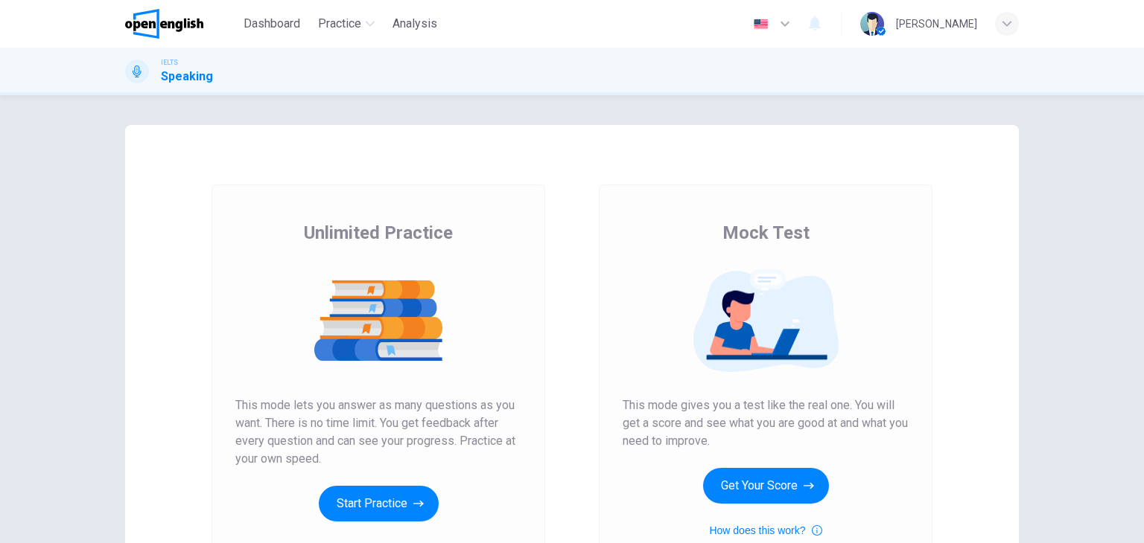
click at [1096, 292] on div "Unlimited Practice Mock Test Unlimited Practice This mode lets you answer as ma…" at bounding box center [572, 319] width 1144 height 448
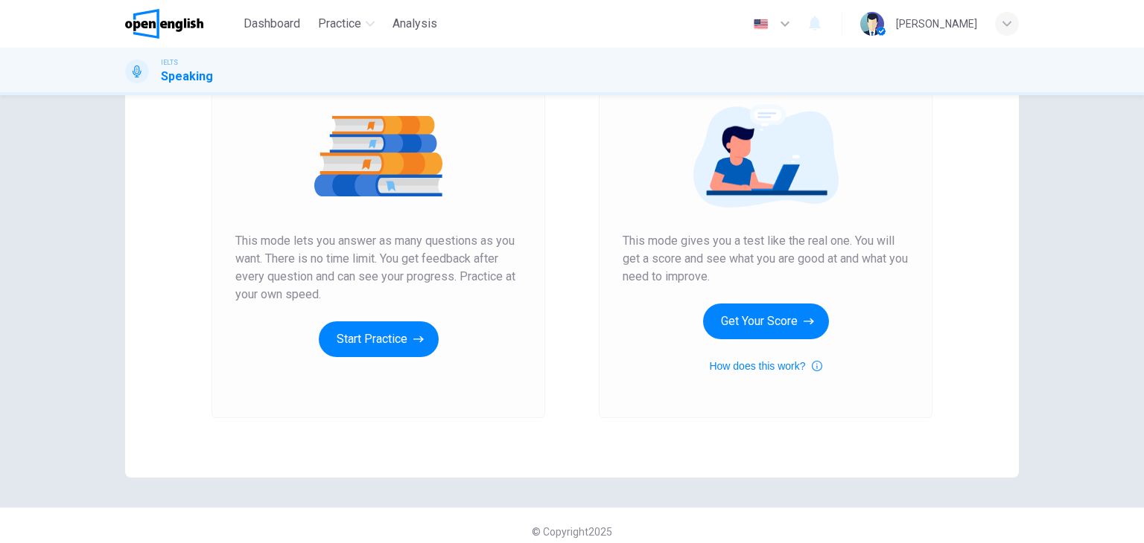
scroll to position [176, 0]
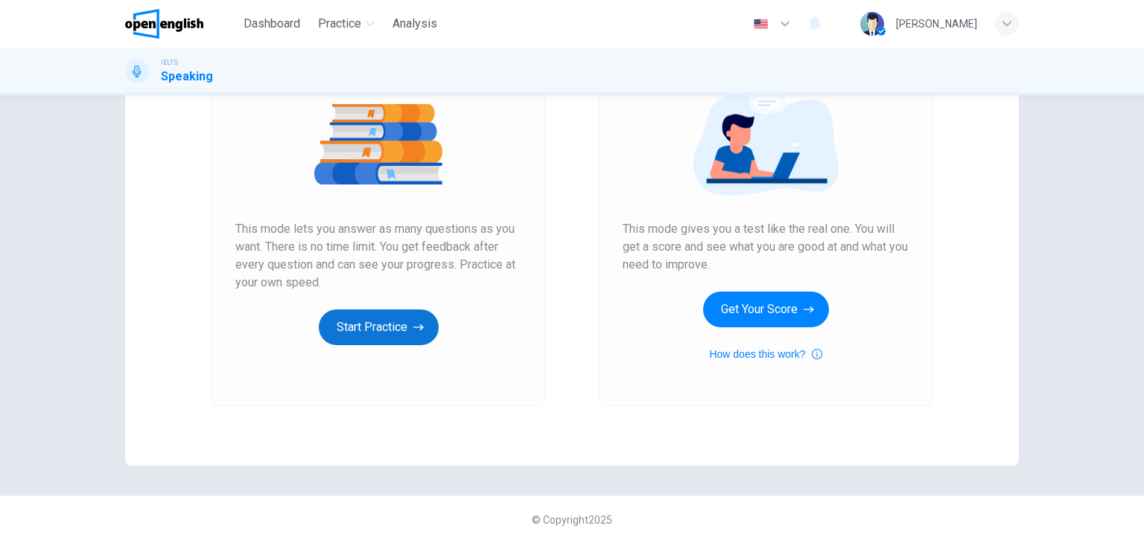
click at [404, 334] on button "Start Practice" at bounding box center [379, 328] width 120 height 36
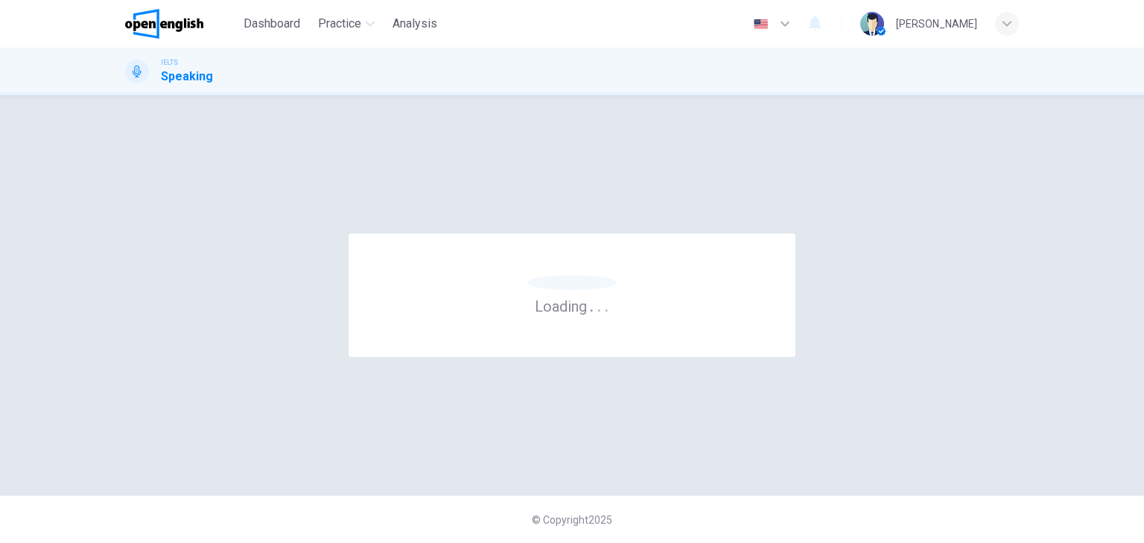
scroll to position [0, 0]
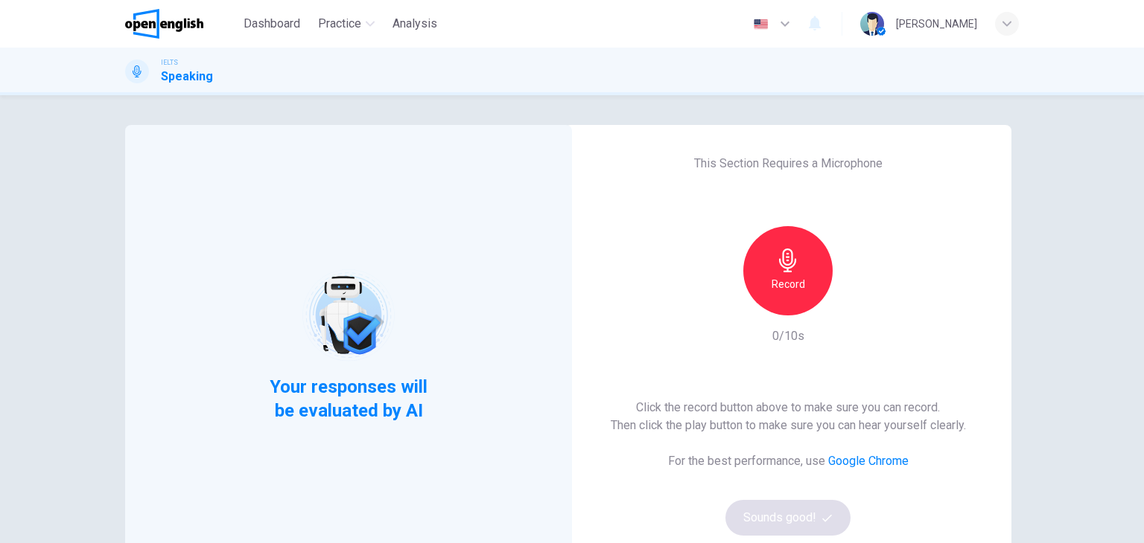
click at [776, 276] on h6 "Record" at bounding box center [788, 284] width 34 height 18
click at [764, 511] on button "Sounds good!" at bounding box center [787, 518] width 125 height 36
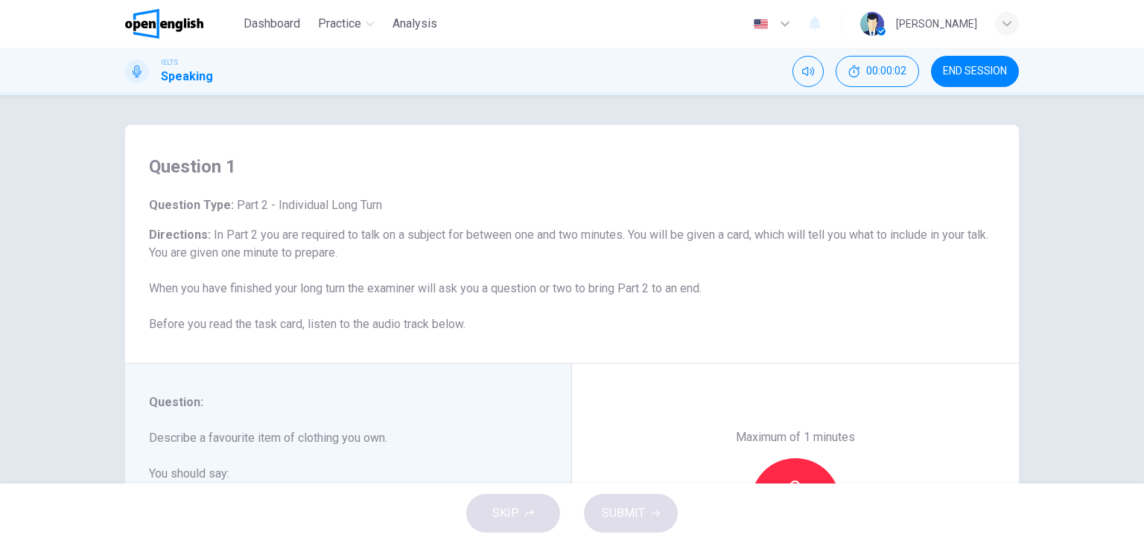
click at [57, 396] on div "Question 1 Question Type : Part 2 - Individual Long Turn Directions : In Part 2…" at bounding box center [572, 289] width 1144 height 389
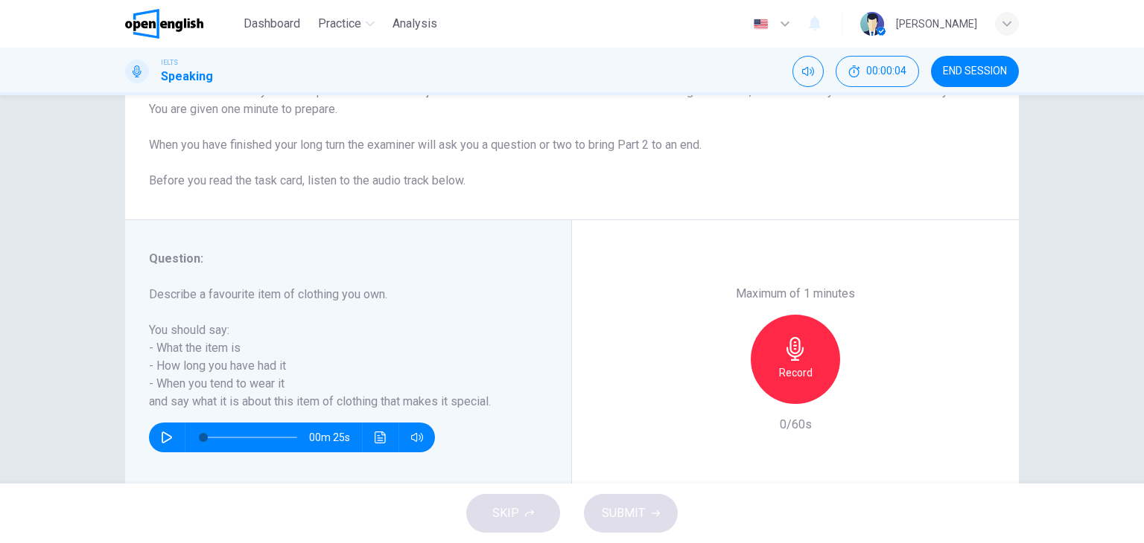
scroll to position [149, 0]
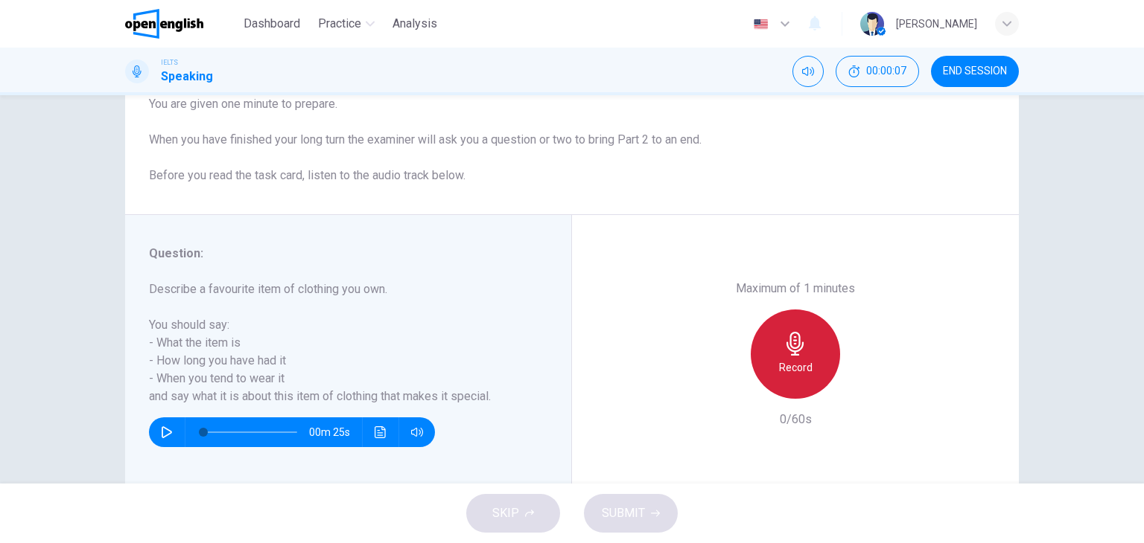
click at [788, 350] on icon "button" at bounding box center [794, 344] width 17 height 24
click at [760, 371] on div "Stop" at bounding box center [794, 354] width 89 height 89
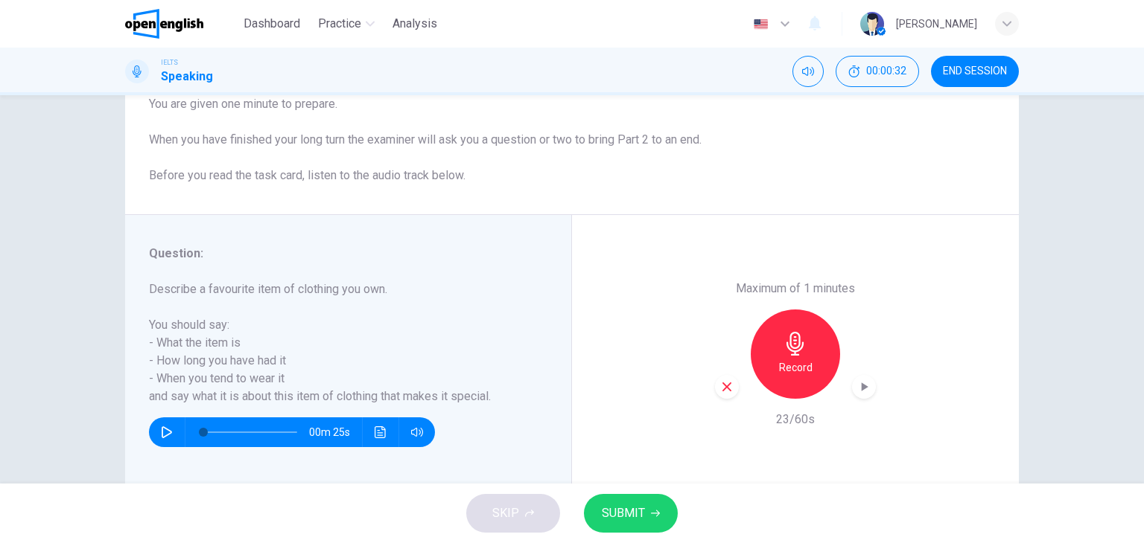
click at [655, 517] on icon "button" at bounding box center [655, 513] width 9 height 9
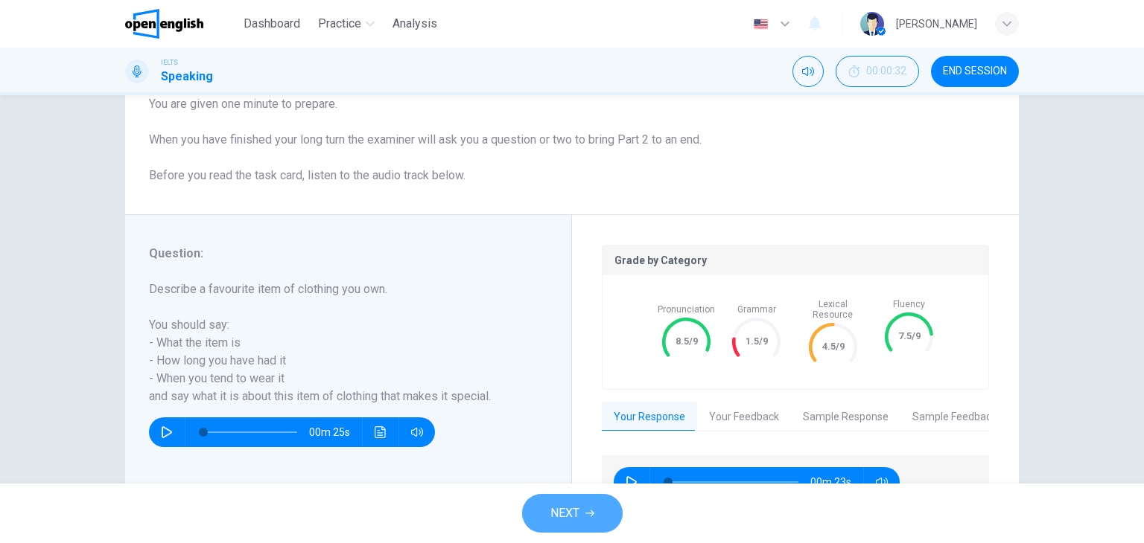
click at [596, 504] on button "NEXT" at bounding box center [572, 513] width 101 height 39
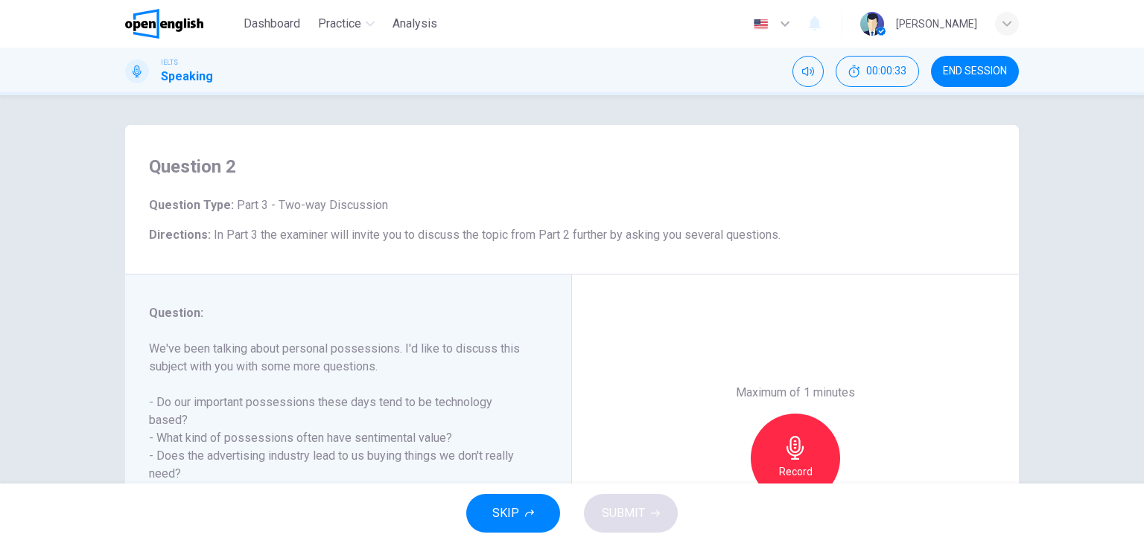
click at [566, 367] on div "Question : We've been talking about personal possessions. I'd like to discuss t…" at bounding box center [348, 459] width 447 height 368
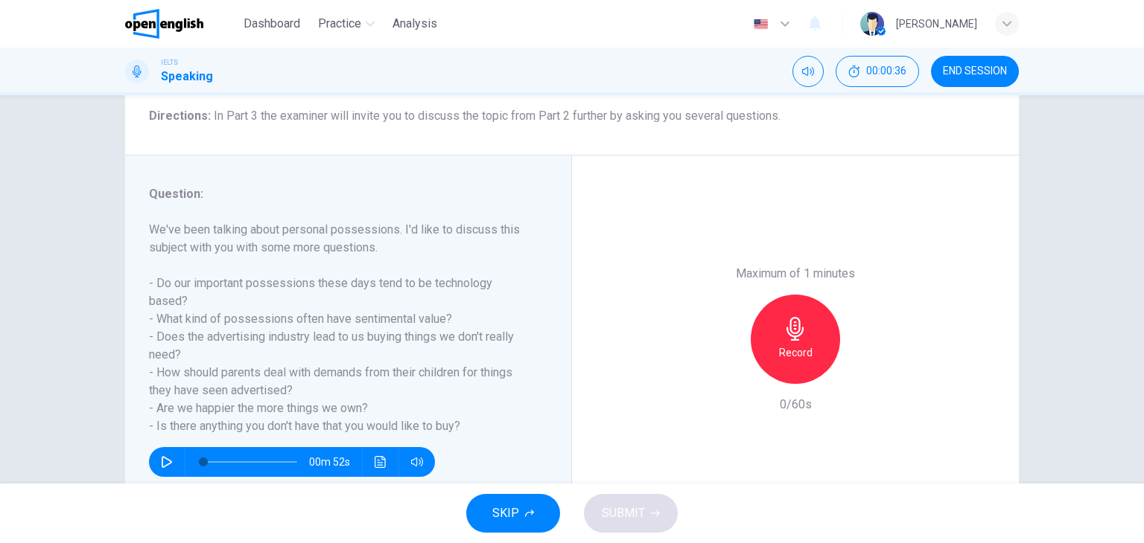
scroll to position [149, 0]
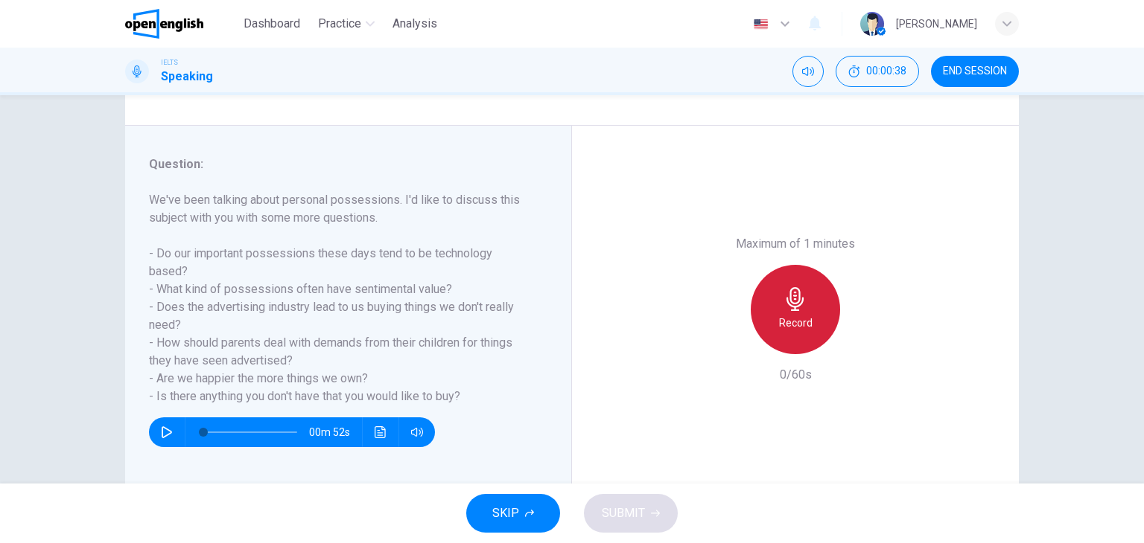
click at [771, 313] on div "Record" at bounding box center [794, 309] width 89 height 89
click at [783, 310] on icon "button" at bounding box center [795, 299] width 24 height 24
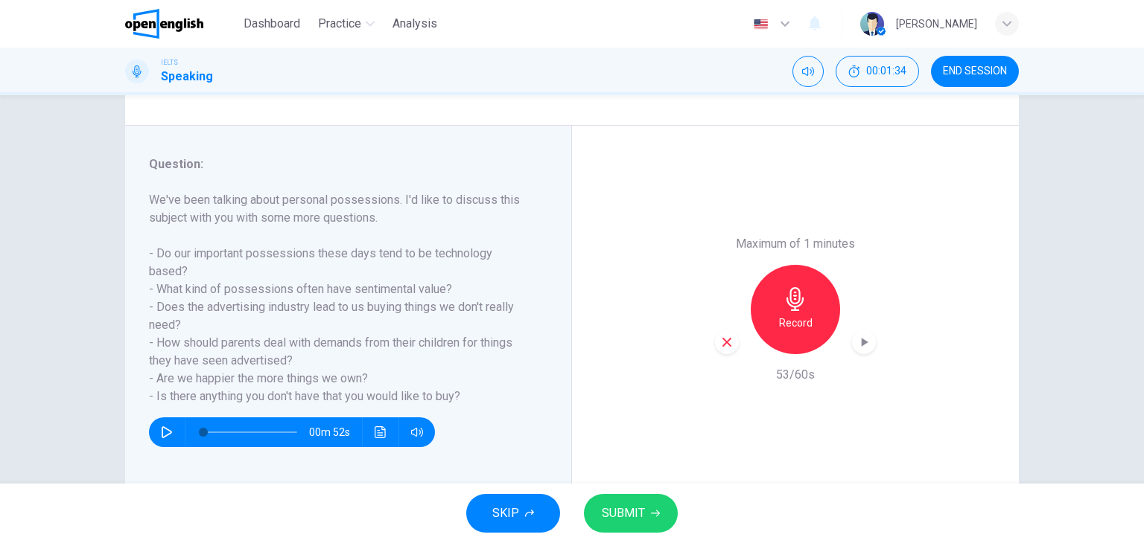
click at [648, 510] on button "SUBMIT" at bounding box center [631, 513] width 94 height 39
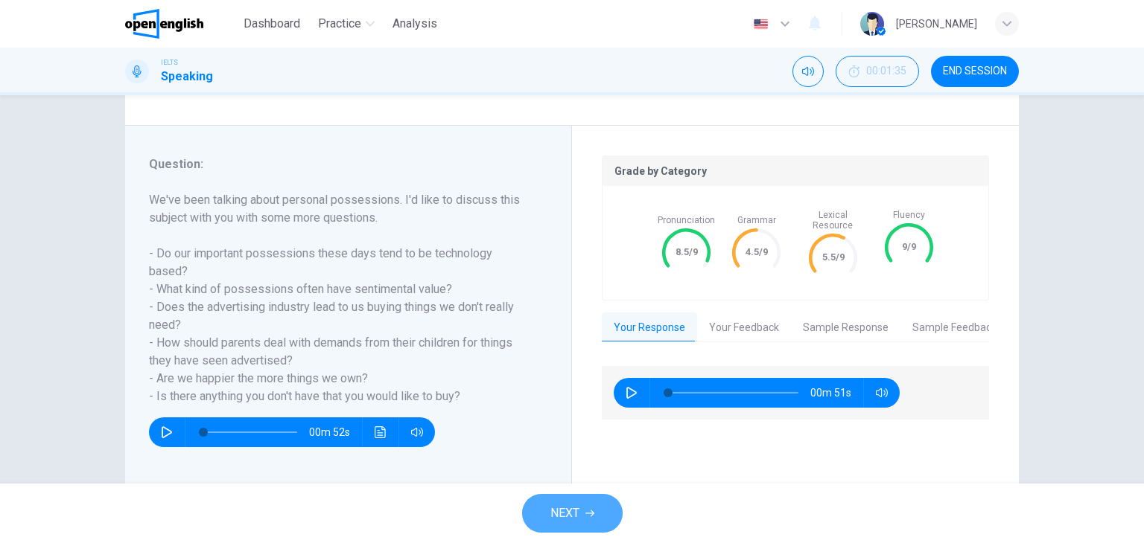
click at [587, 513] on icon "button" at bounding box center [589, 514] width 9 height 7
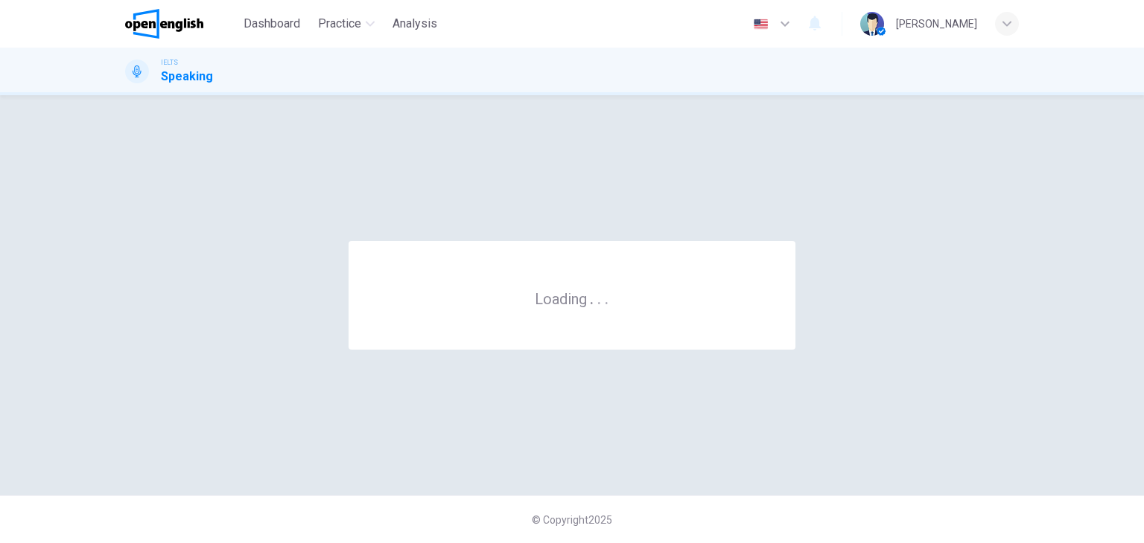
scroll to position [0, 0]
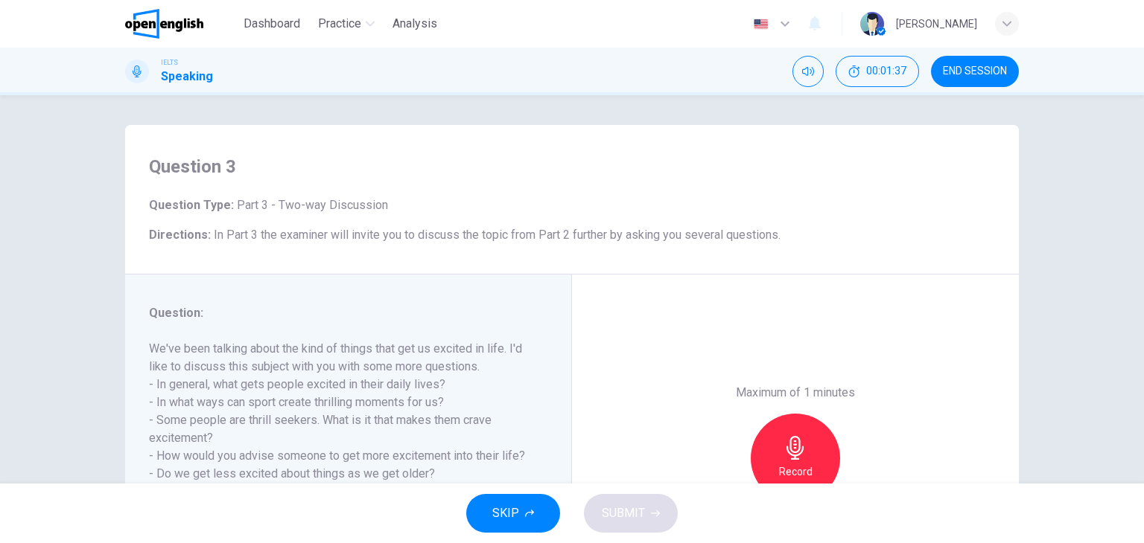
click at [597, 442] on div "Maximum of 1 minutes Record 0/60s" at bounding box center [795, 459] width 447 height 368
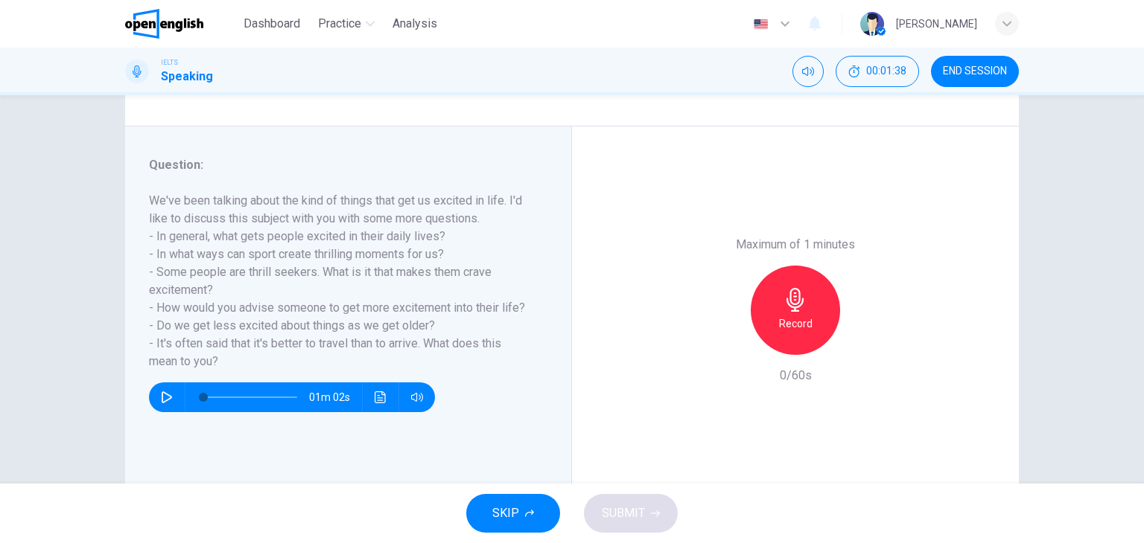
scroll to position [149, 0]
click at [773, 290] on div "Record" at bounding box center [794, 309] width 89 height 89
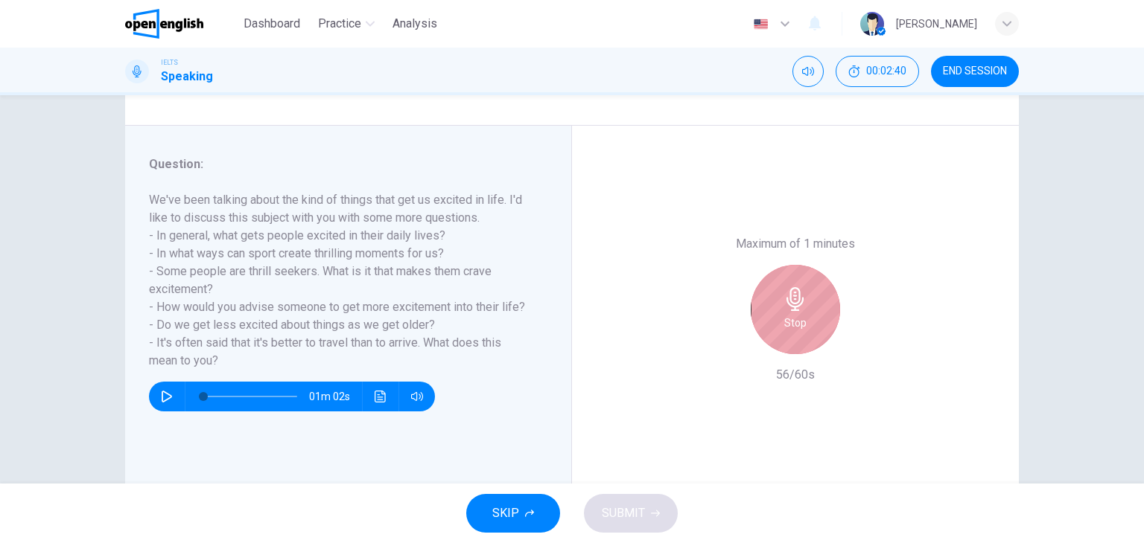
click at [780, 333] on div "Stop" at bounding box center [794, 309] width 89 height 89
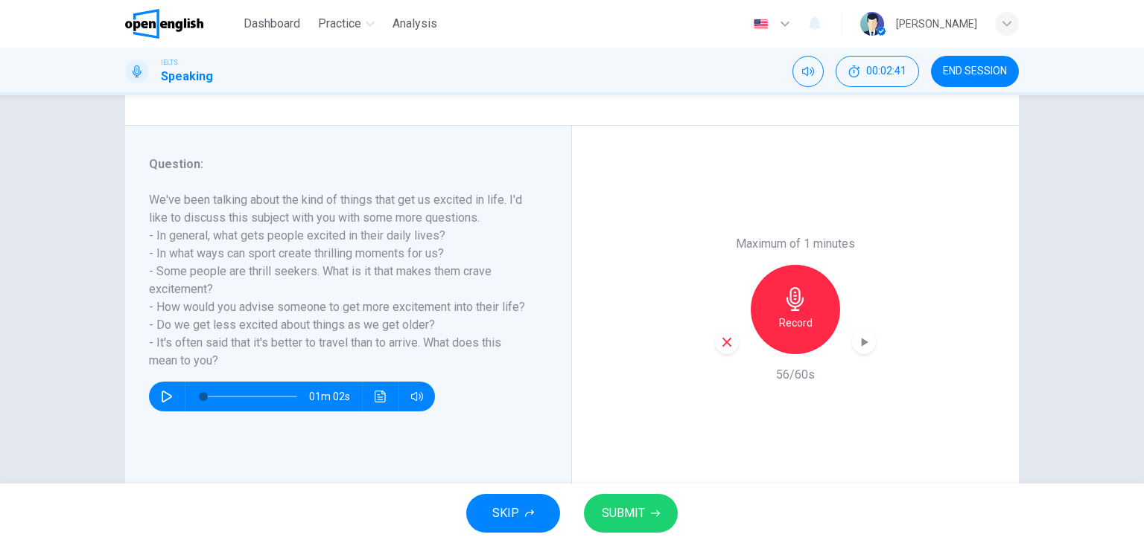
click at [632, 525] on button "SUBMIT" at bounding box center [631, 513] width 94 height 39
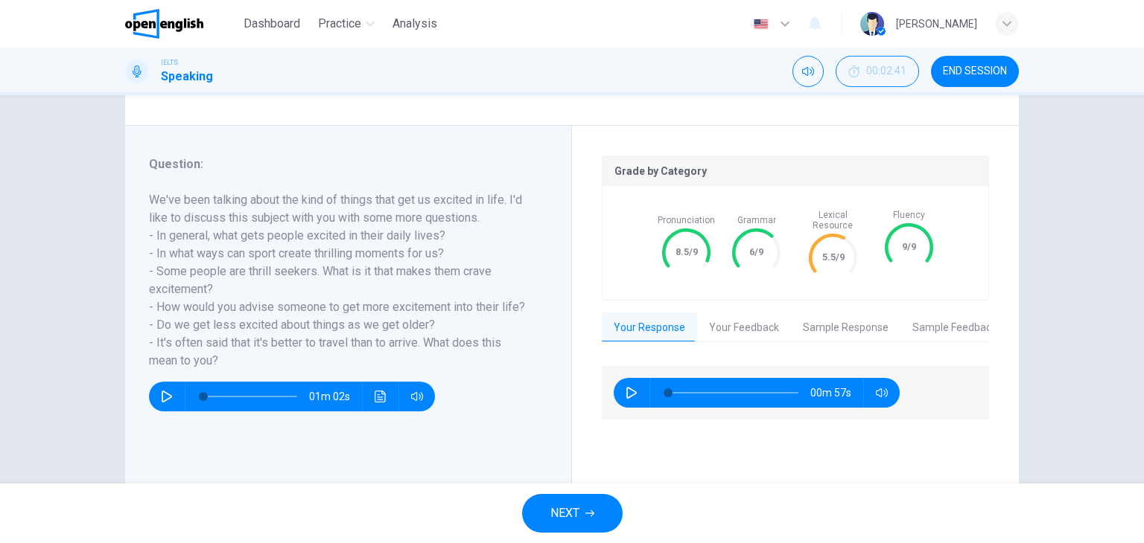
click at [610, 519] on button "NEXT" at bounding box center [572, 513] width 101 height 39
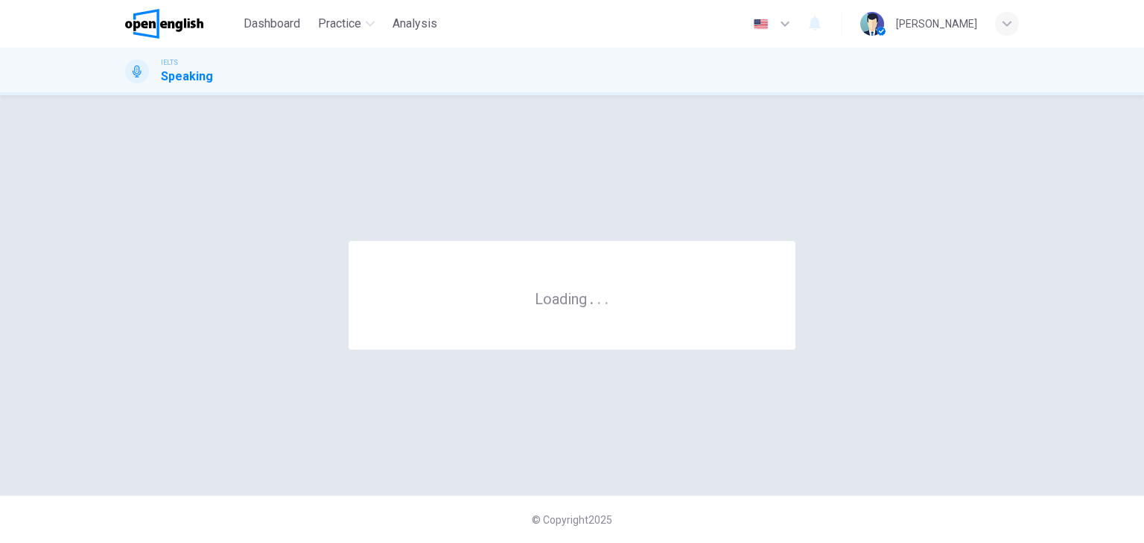
scroll to position [0, 0]
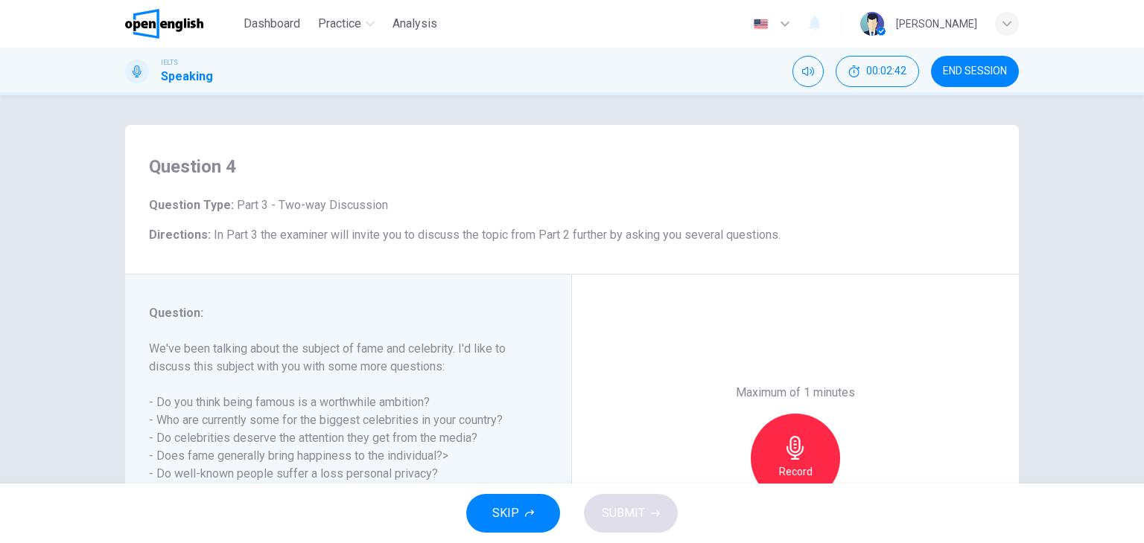
click at [581, 354] on div "Maximum of 1 minutes Record 0/60s" at bounding box center [795, 459] width 447 height 368
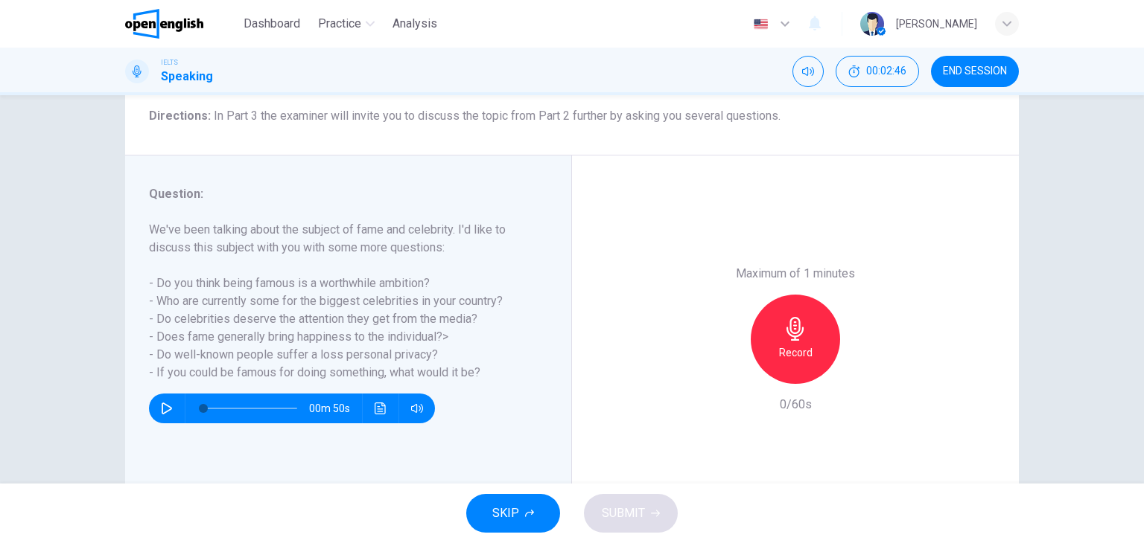
scroll to position [149, 0]
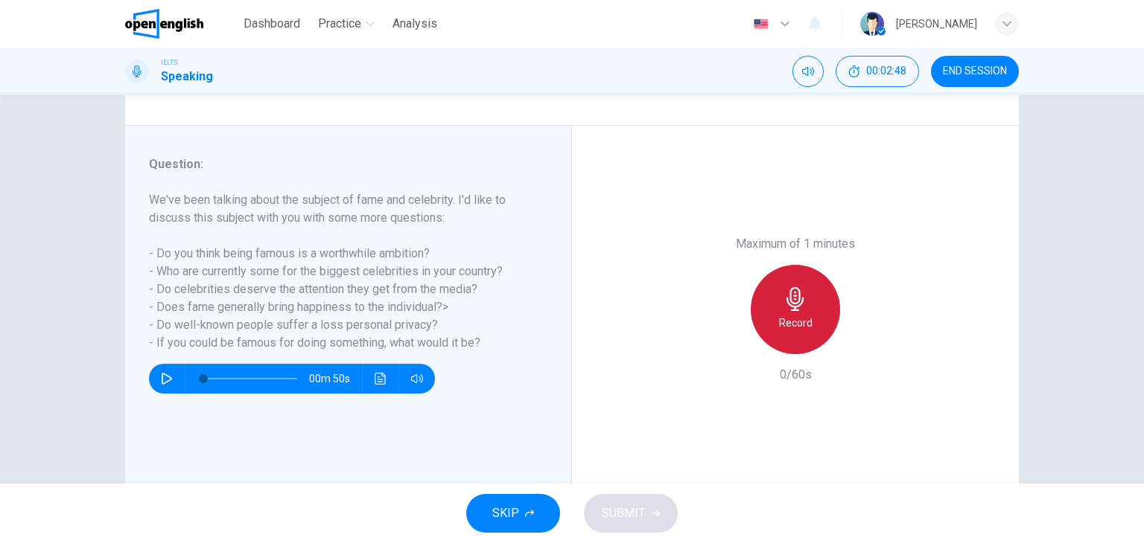
click at [786, 340] on div "Record" at bounding box center [794, 309] width 89 height 89
click at [791, 299] on icon "button" at bounding box center [794, 299] width 17 height 24
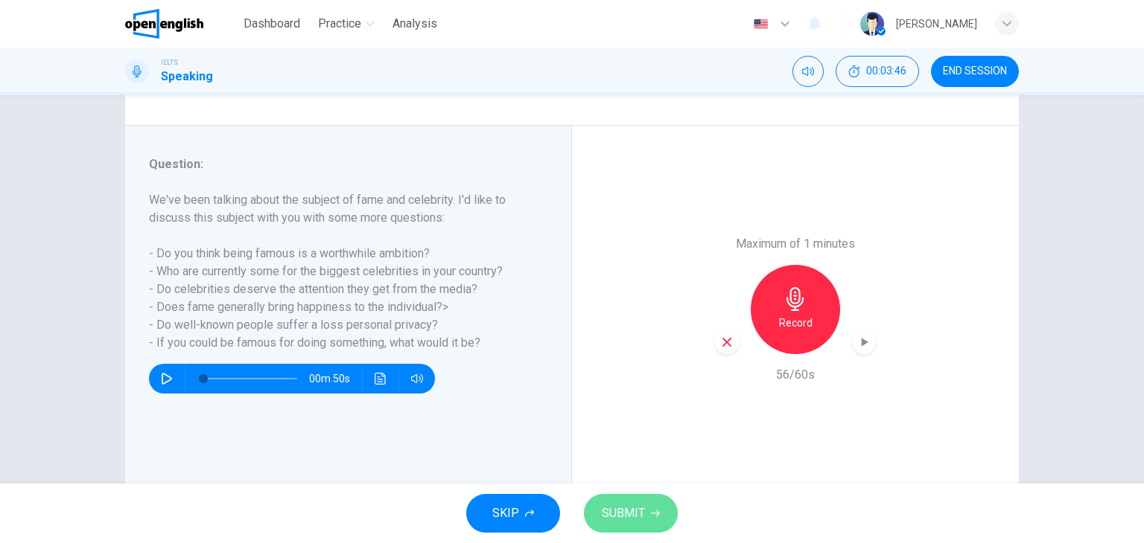
click at [643, 507] on span "SUBMIT" at bounding box center [623, 513] width 43 height 21
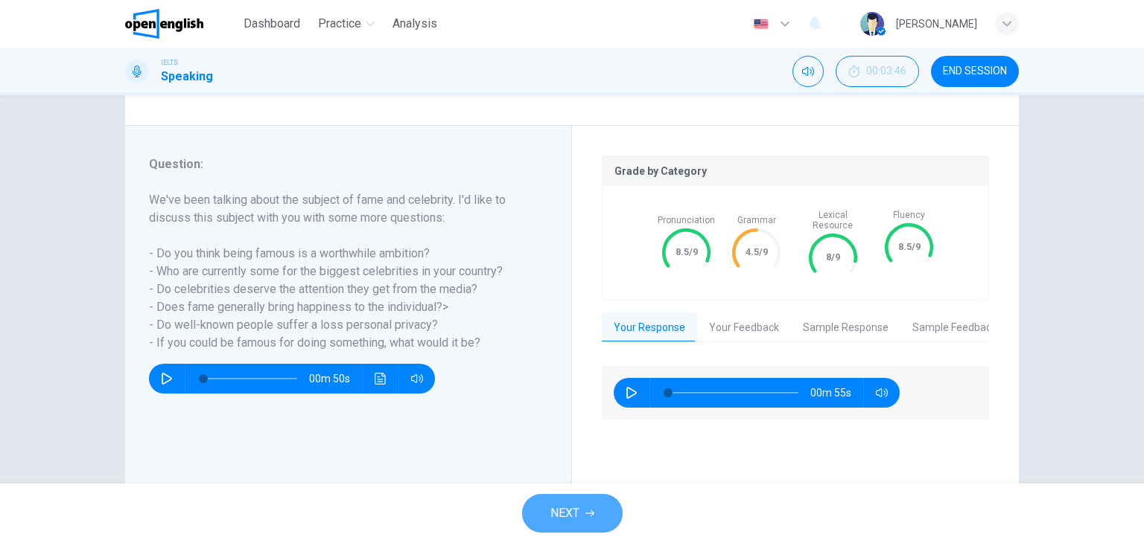
click at [590, 522] on button "NEXT" at bounding box center [572, 513] width 101 height 39
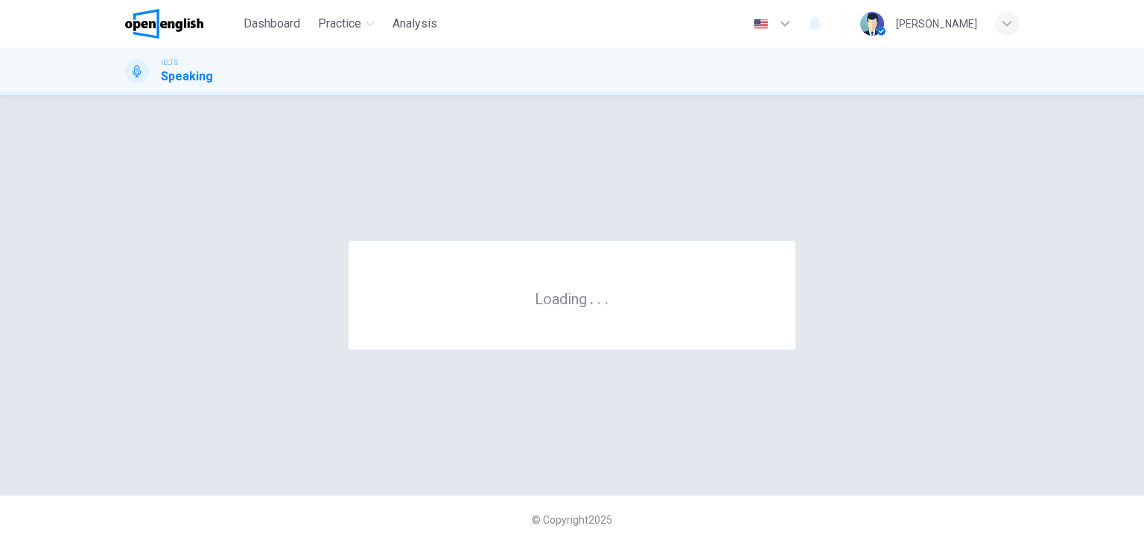
scroll to position [0, 0]
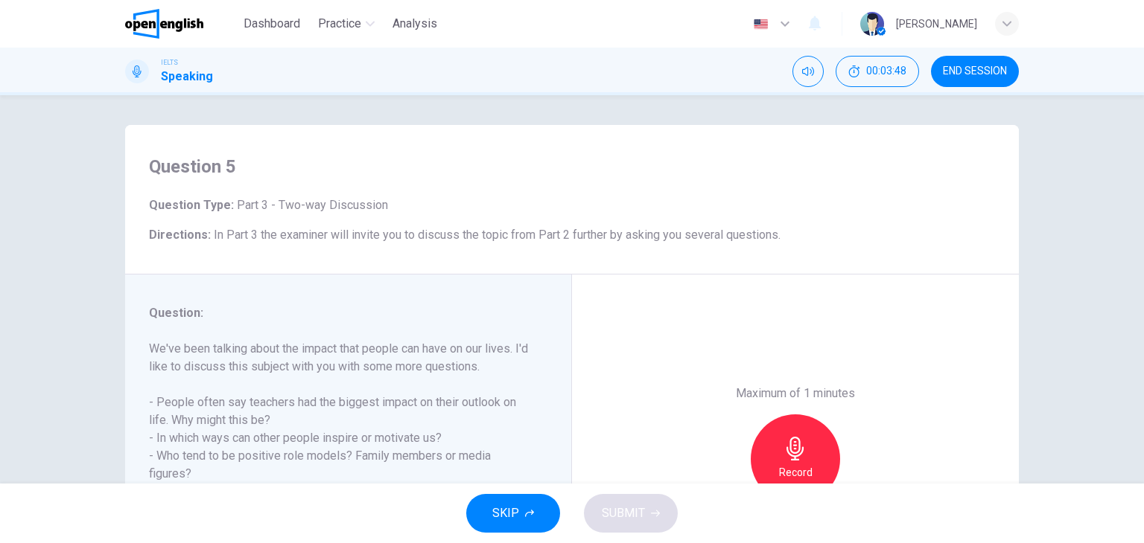
click at [616, 424] on div "Maximum of 1 minutes Record 0/60s" at bounding box center [795, 459] width 447 height 369
click at [683, 340] on div "Maximum of 1 minutes Record 0/60s" at bounding box center [795, 459] width 447 height 369
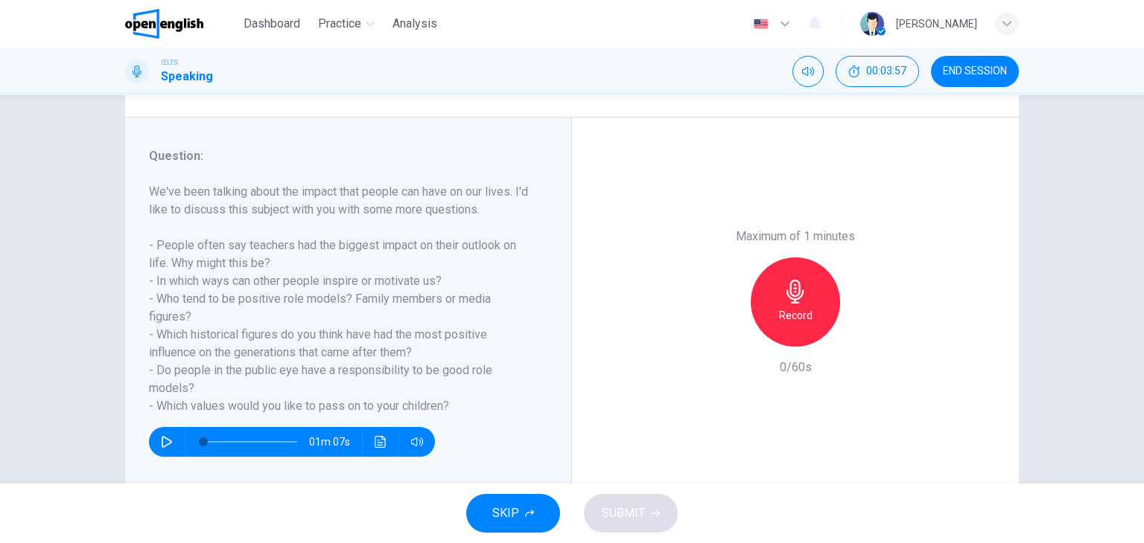
scroll to position [160, 0]
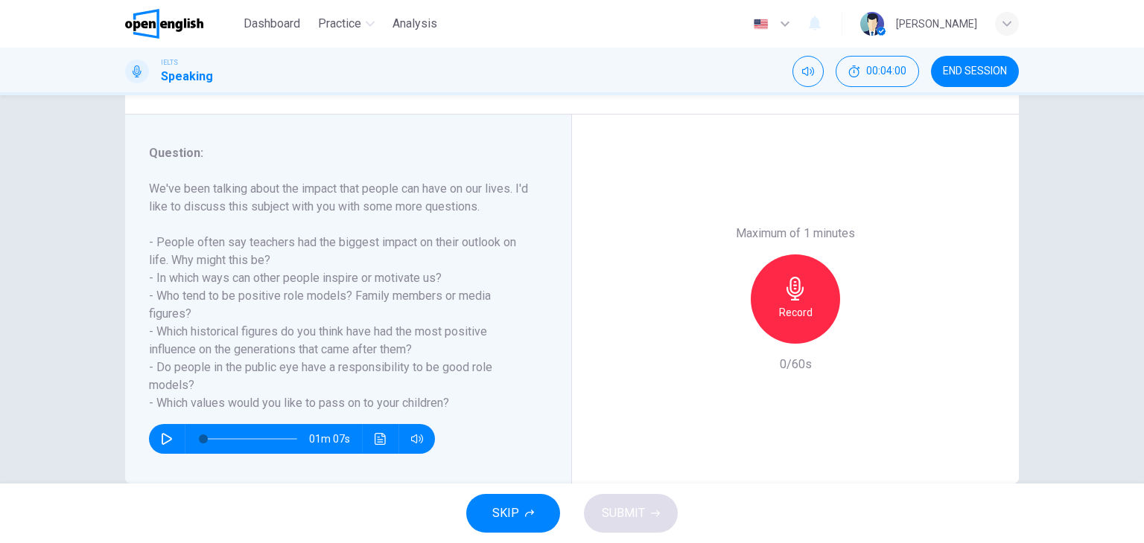
click at [796, 308] on h6 "Record" at bounding box center [796, 313] width 34 height 18
click at [815, 296] on div "Stop" at bounding box center [794, 299] width 89 height 89
click at [639, 508] on span "SUBMIT" at bounding box center [623, 513] width 43 height 21
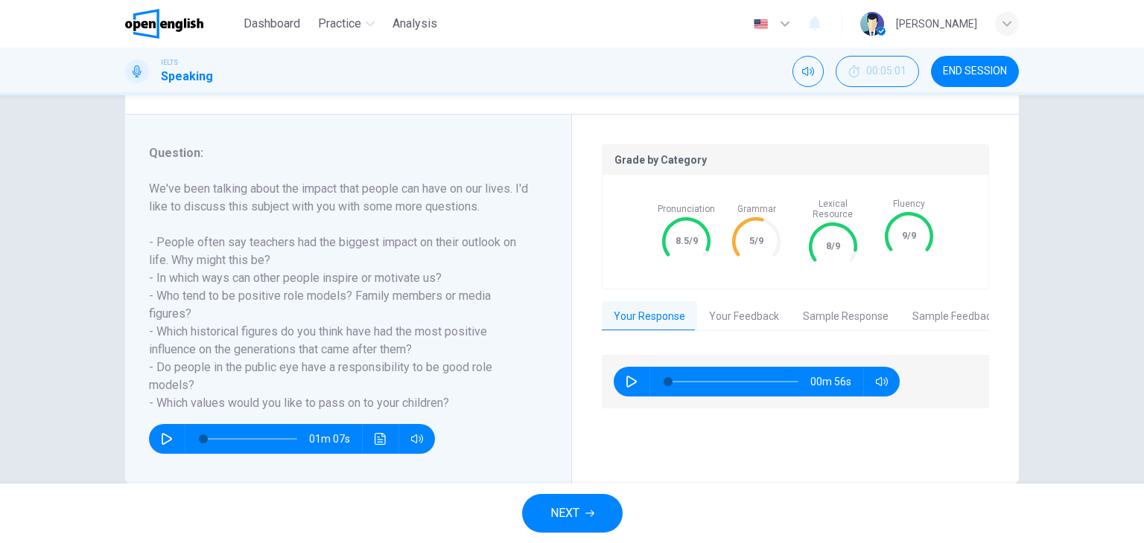
click at [589, 515] on icon "button" at bounding box center [589, 513] width 9 height 9
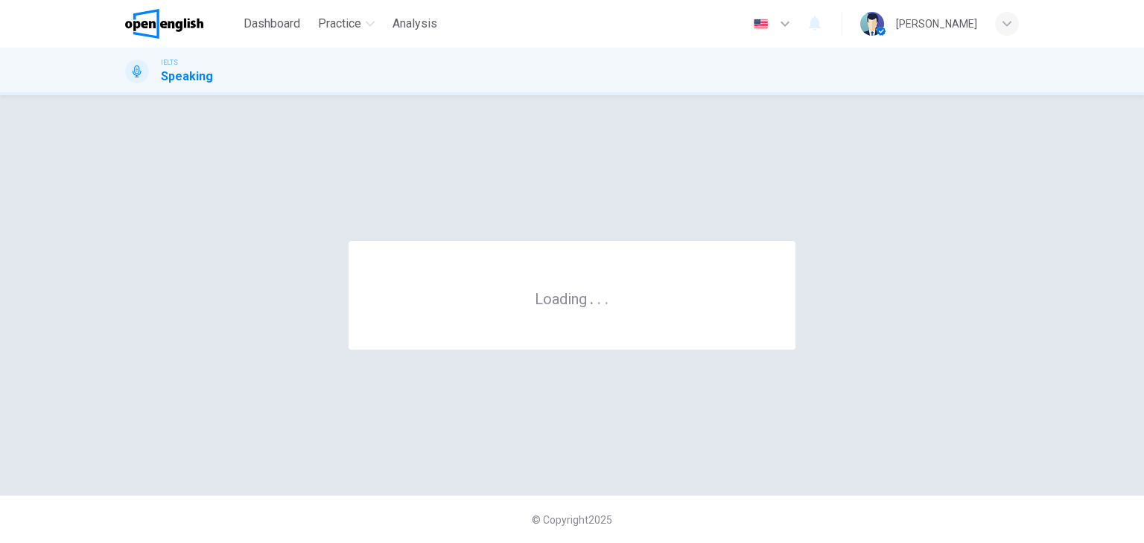
scroll to position [0, 0]
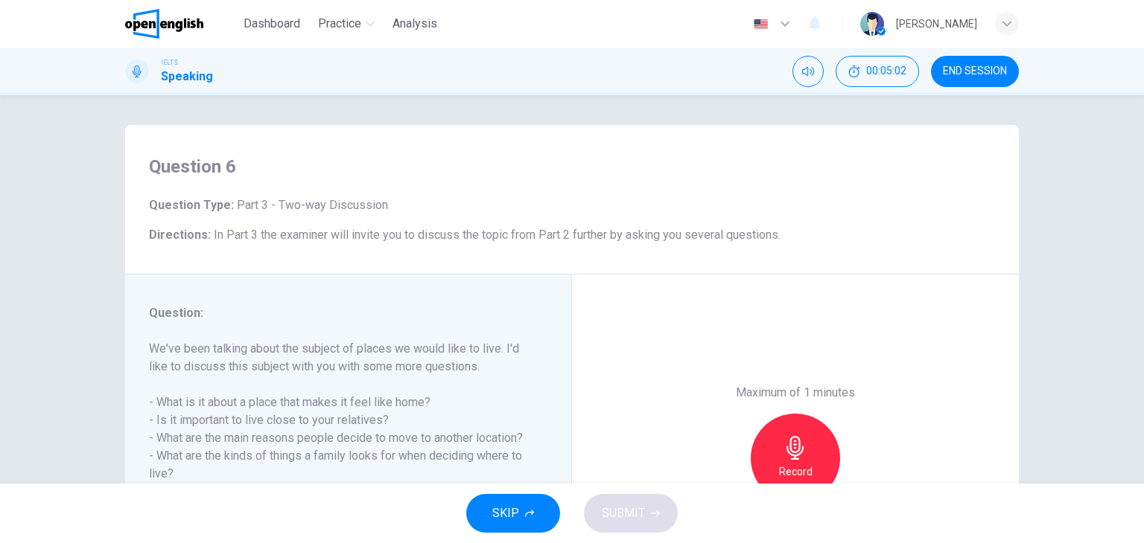
click at [989, 66] on span "END SESSION" at bounding box center [975, 72] width 64 height 12
